Goal: Task Accomplishment & Management: Manage account settings

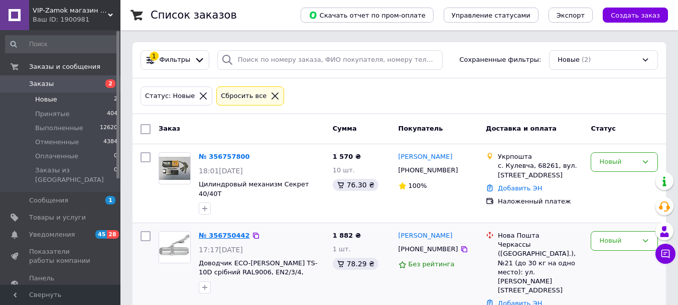
click at [232, 232] on link "№ 356750442" at bounding box center [224, 236] width 51 height 8
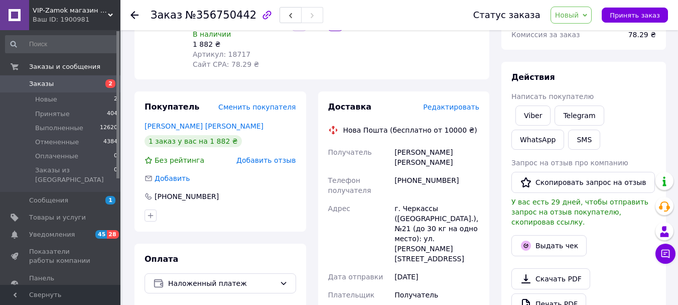
scroll to position [117, 0]
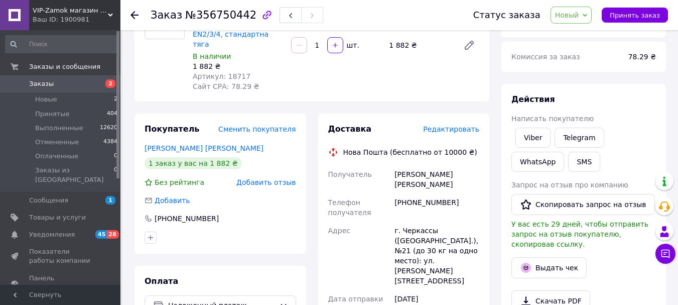
click at [133, 15] on use at bounding box center [135, 15] width 8 height 8
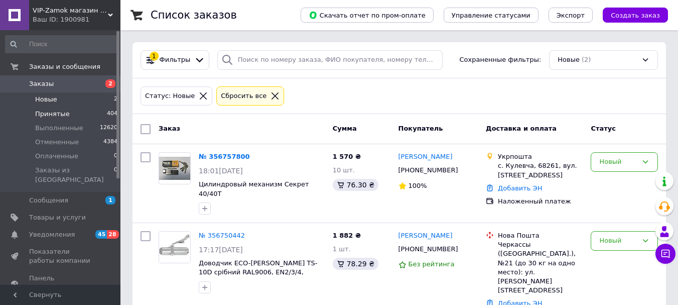
click at [73, 117] on li "Принятые 404" at bounding box center [62, 114] width 124 height 14
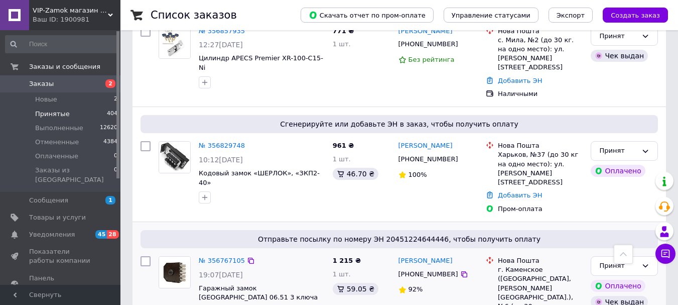
scroll to position [352, 0]
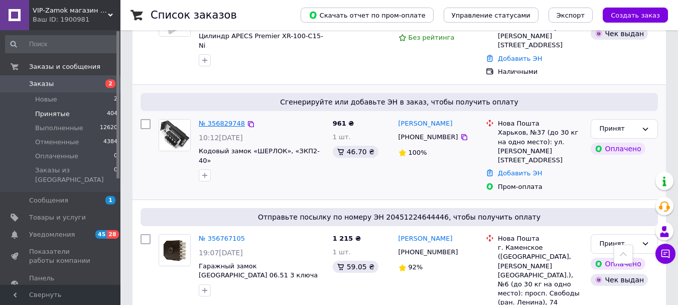
click at [217, 120] on link "№ 356829748" at bounding box center [222, 124] width 46 height 8
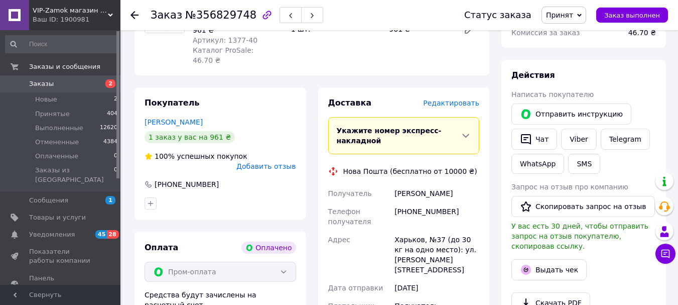
scroll to position [352, 0]
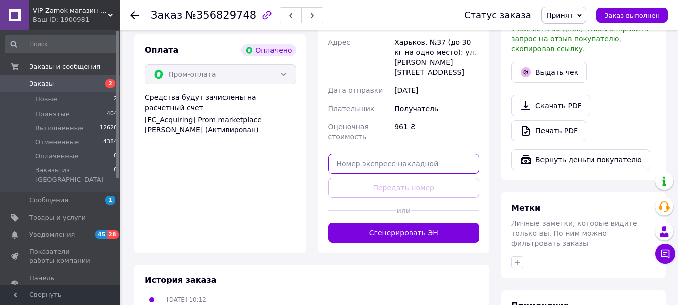
paste input "59001432874206"
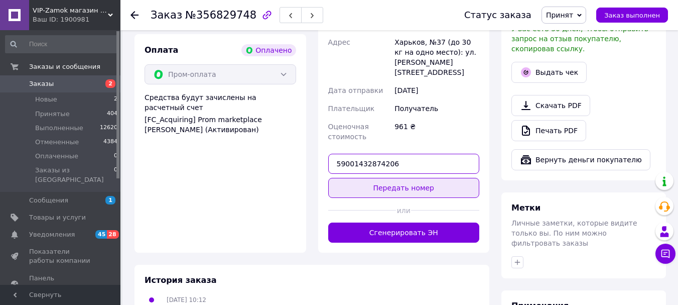
type input "59001432874206"
click at [407, 178] on button "Передать номер" at bounding box center [404, 188] width 152 height 20
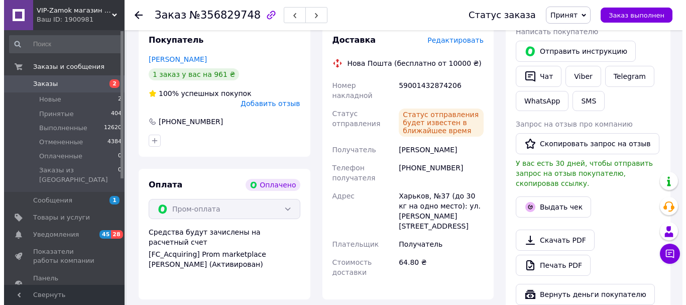
scroll to position [235, 0]
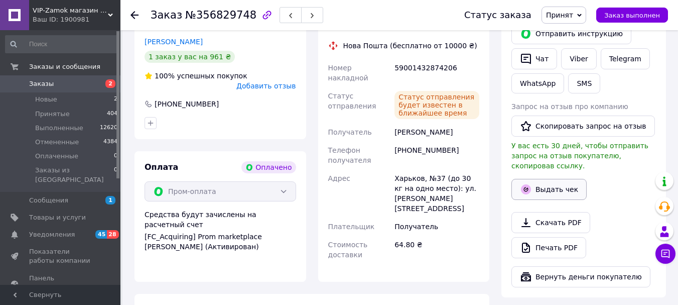
click at [537, 179] on button "Выдать чек" at bounding box center [549, 189] width 75 height 21
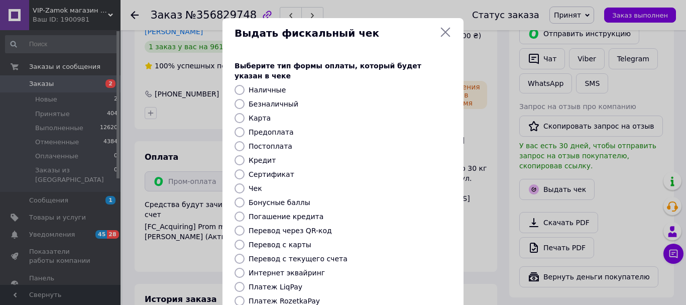
click at [240, 99] on input "Безналичный" at bounding box center [240, 104] width 10 height 10
radio input "true"
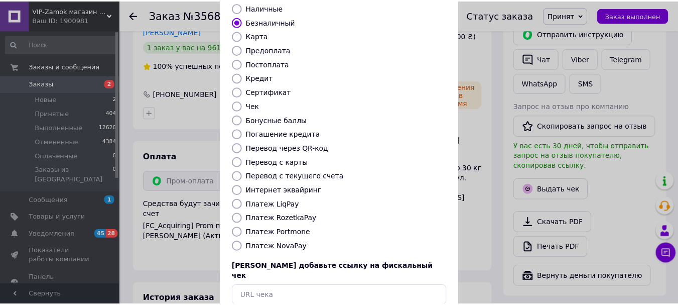
scroll to position [127, 0]
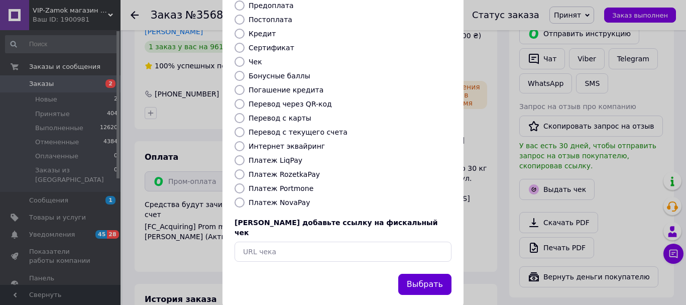
click at [431, 274] on button "Выбрать" at bounding box center [424, 285] width 53 height 22
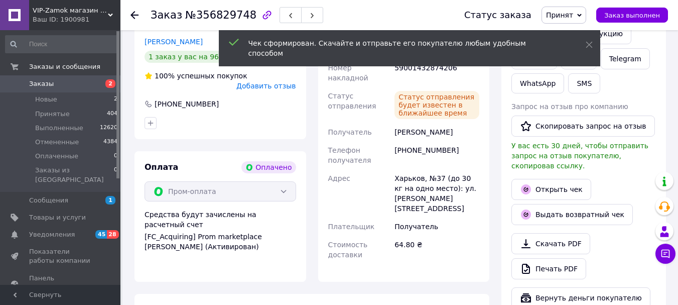
click at [136, 14] on icon at bounding box center [135, 15] width 8 height 8
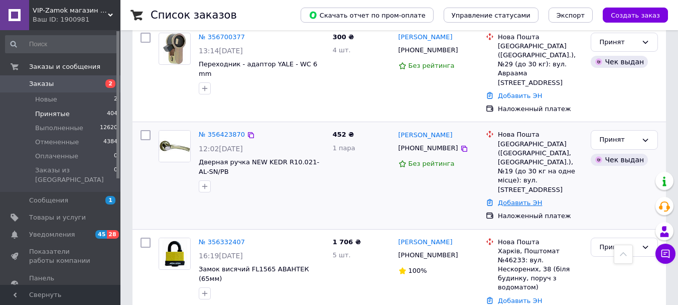
scroll to position [820, 0]
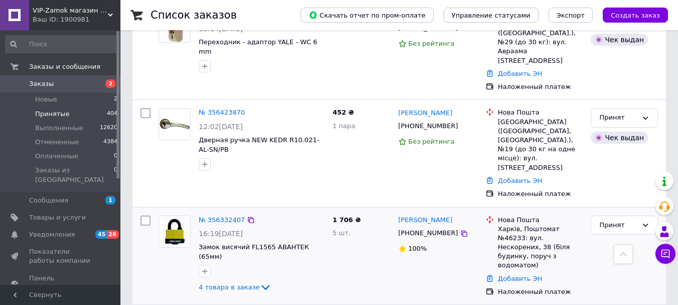
click at [197, 211] on div "№ 356332407 16:19[DATE] Замок висячий FL1565 АВАНТЕК (65мм) 4 товара в заказе" at bounding box center [262, 254] width 134 height 86
click at [226, 216] on link "№ 356332407" at bounding box center [222, 220] width 46 height 8
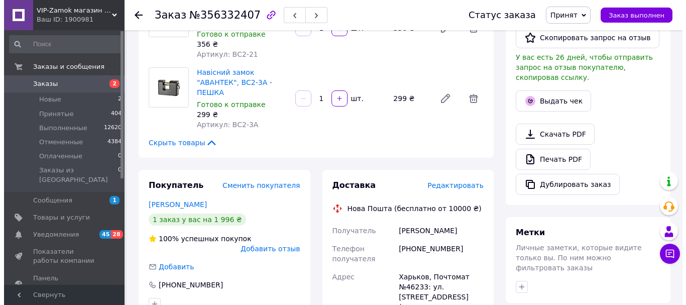
scroll to position [234, 0]
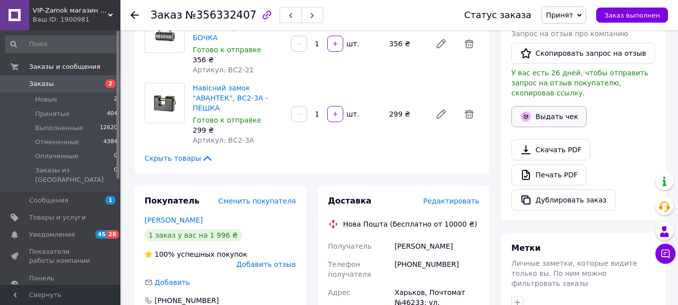
click at [549, 107] on button "Выдать чек" at bounding box center [549, 116] width 75 height 21
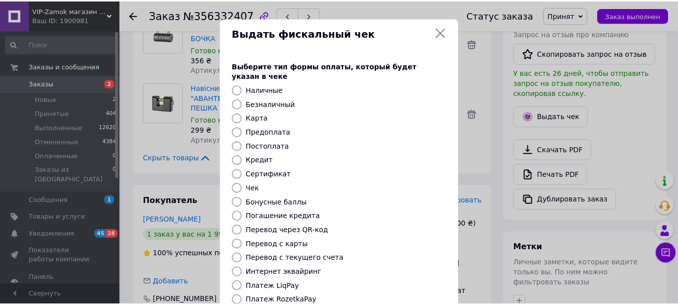
scroll to position [127, 0]
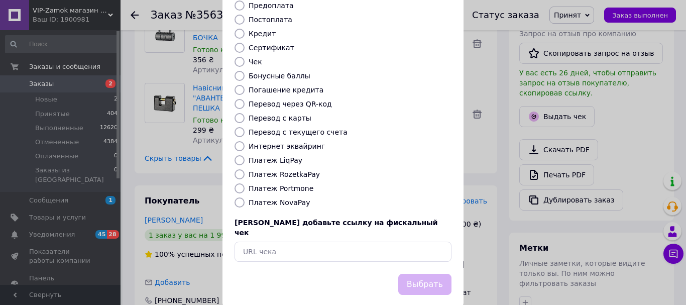
click at [288, 198] on label "Платеж NovaPay" at bounding box center [279, 202] width 61 height 8
click at [245, 197] on input "Платеж NovaPay" at bounding box center [240, 202] width 10 height 10
radio input "true"
click at [422, 274] on button "Выбрать" at bounding box center [424, 285] width 53 height 22
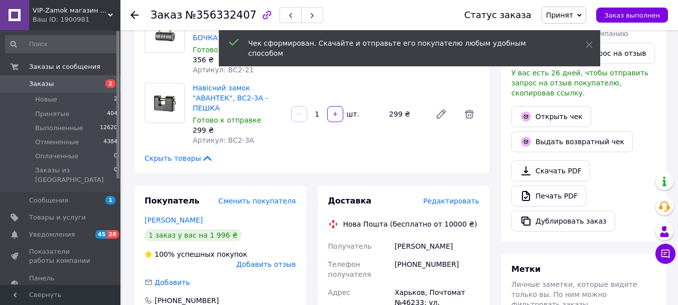
click at [135, 8] on div at bounding box center [141, 15] width 20 height 30
click at [134, 12] on use at bounding box center [135, 15] width 8 height 8
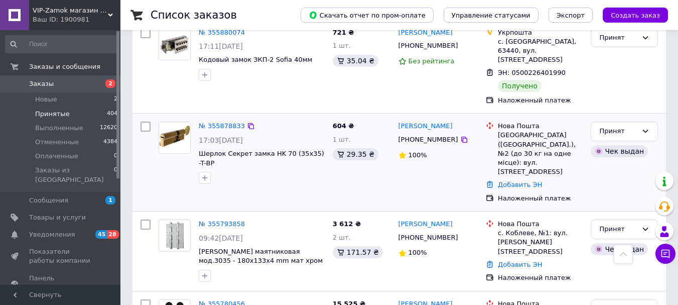
scroll to position [1686, 0]
